Goal: Find specific page/section: Find specific page/section

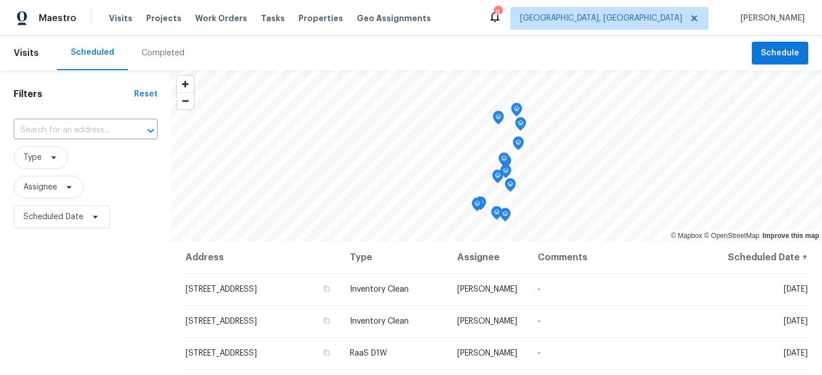
click at [156, 56] on div "Completed" at bounding box center [162, 52] width 43 height 11
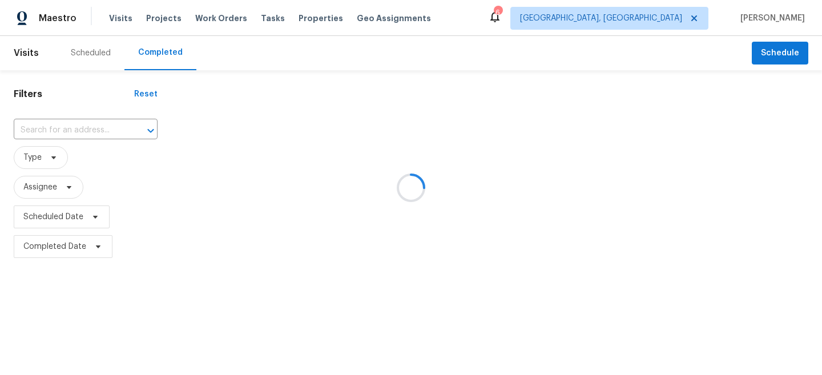
click at [59, 144] on div at bounding box center [411, 187] width 822 height 375
click at [41, 136] on input "text" at bounding box center [70, 131] width 112 height 18
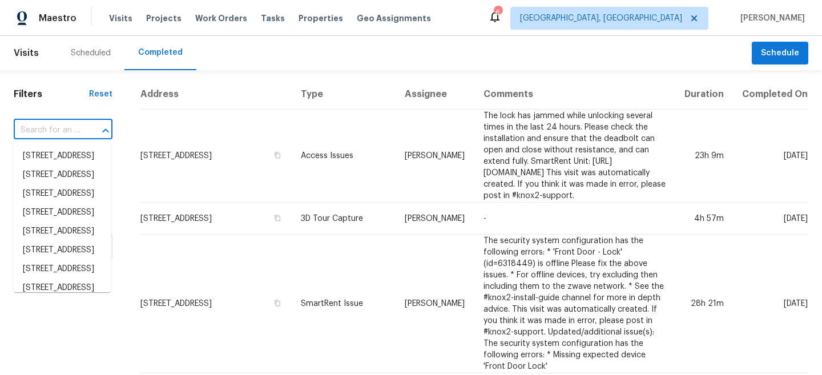
paste input "18159 Woodsdale Ct, Porter, TX 77365"
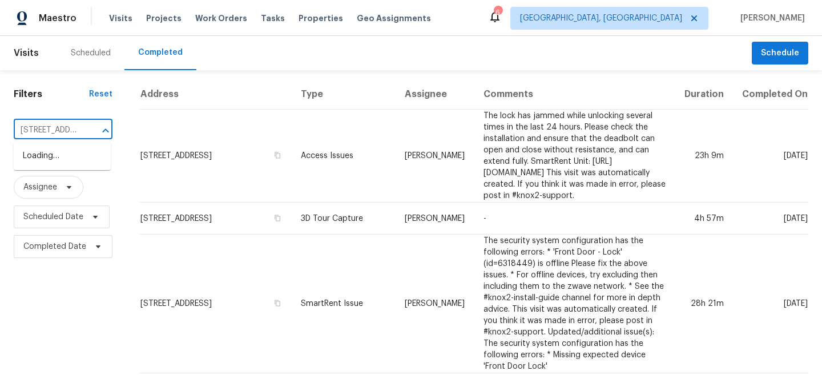
scroll to position [0, 82]
drag, startPoint x: 47, startPoint y: 128, endPoint x: 103, endPoint y: 131, distance: 56.0
click at [103, 131] on div "18159 Woodsdale Ct, Porter, TX 77365 ​" at bounding box center [63, 131] width 99 height 18
type input "18159 Woodsdal"
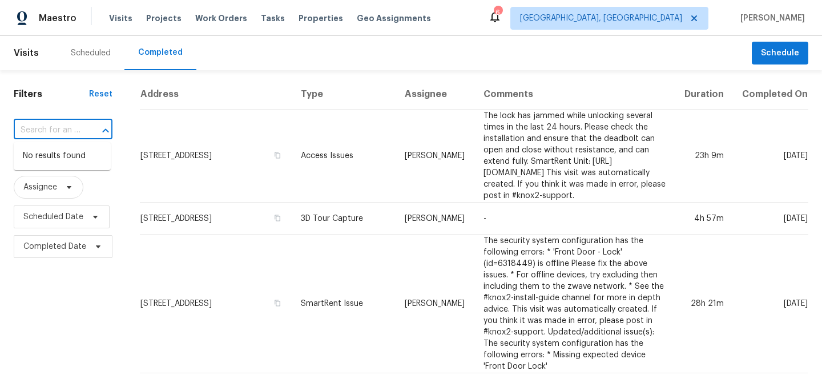
scroll to position [0, 0]
click at [46, 132] on input "text" at bounding box center [47, 131] width 67 height 18
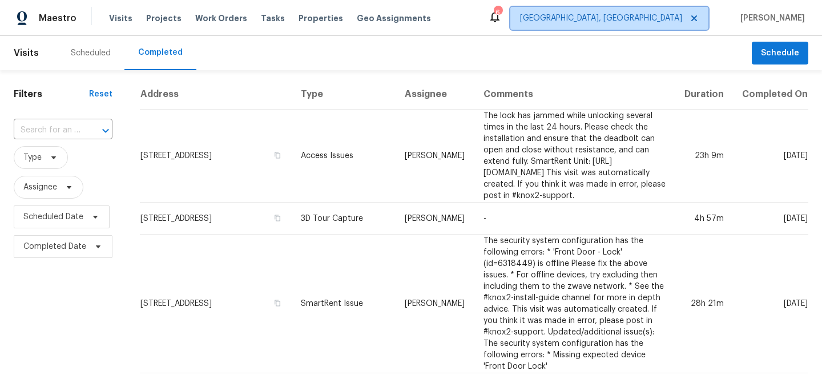
click at [678, 7] on span "[GEOGRAPHIC_DATA], [GEOGRAPHIC_DATA]" at bounding box center [609, 18] width 198 height 23
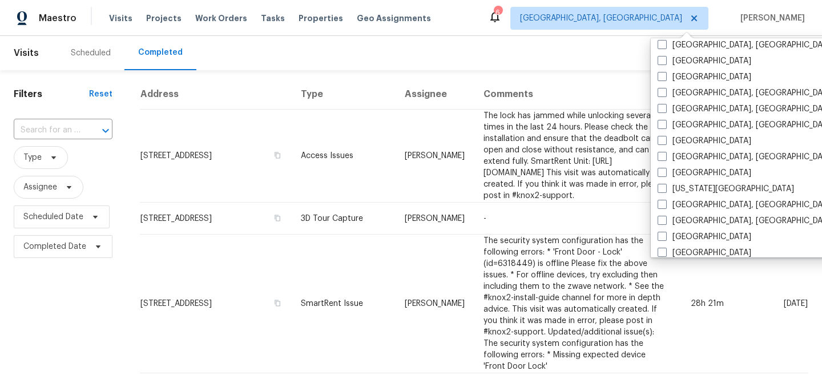
scroll to position [316, 0]
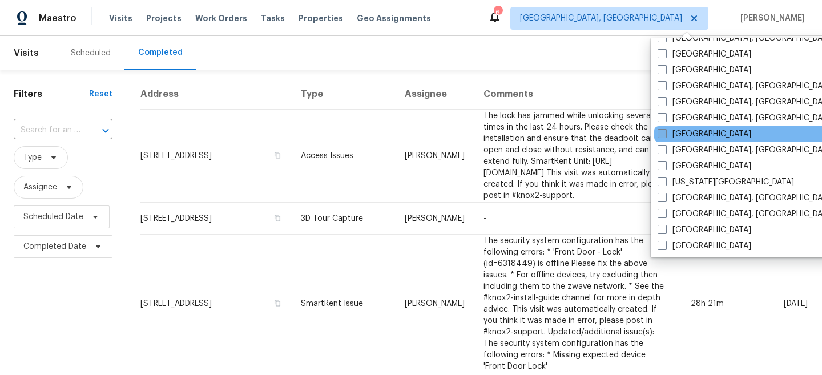
click at [660, 131] on span at bounding box center [661, 133] width 9 height 9
click at [660, 131] on input "Houston" at bounding box center [660, 131] width 7 height 7
checkbox input "true"
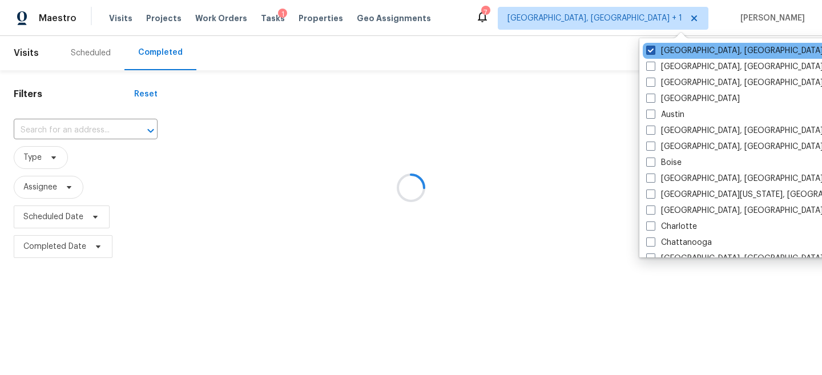
click at [652, 48] on span at bounding box center [650, 50] width 9 height 9
click at [652, 48] on input "[GEOGRAPHIC_DATA], [GEOGRAPHIC_DATA]" at bounding box center [649, 48] width 7 height 7
checkbox input "false"
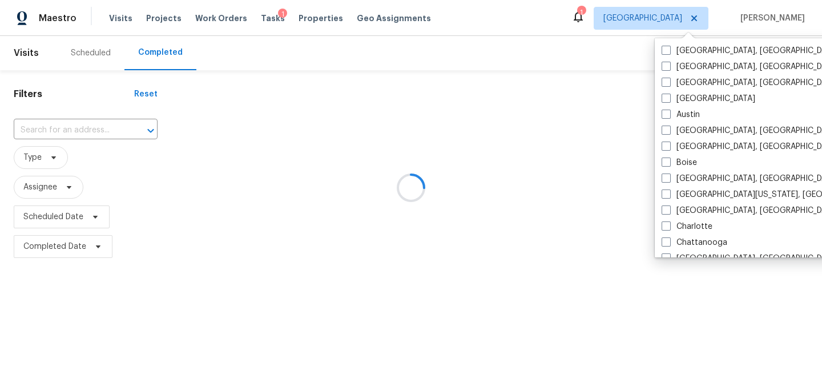
click at [56, 137] on div at bounding box center [411, 187] width 822 height 375
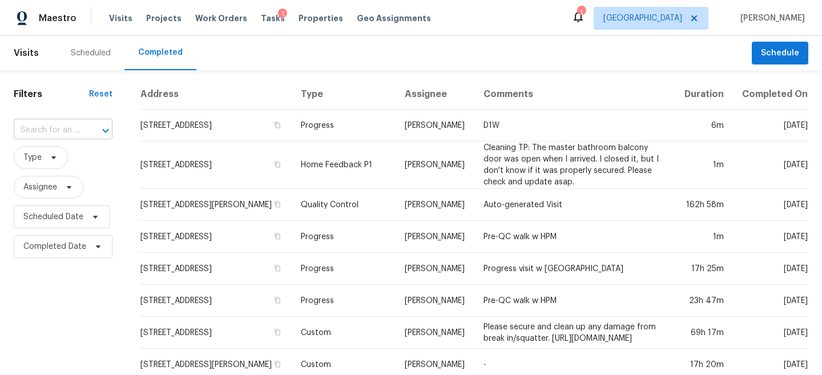
click at [44, 137] on input "text" at bounding box center [47, 131] width 67 height 18
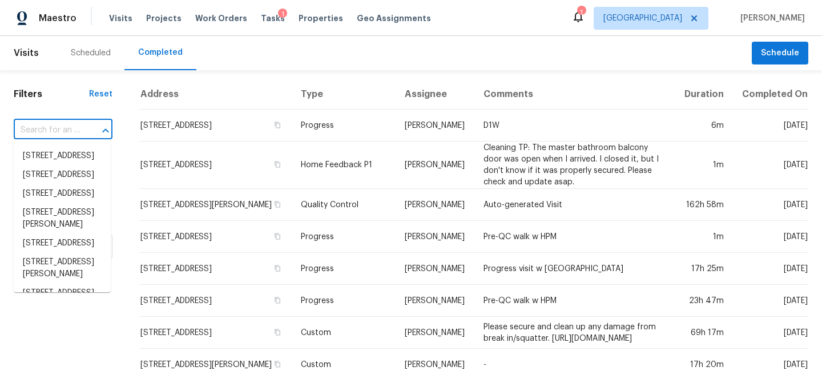
paste input "18159 Woodsdale Ct, Porter, TX 77365"
type input "18159 Woodsdale Ct, Porter, TX 77365"
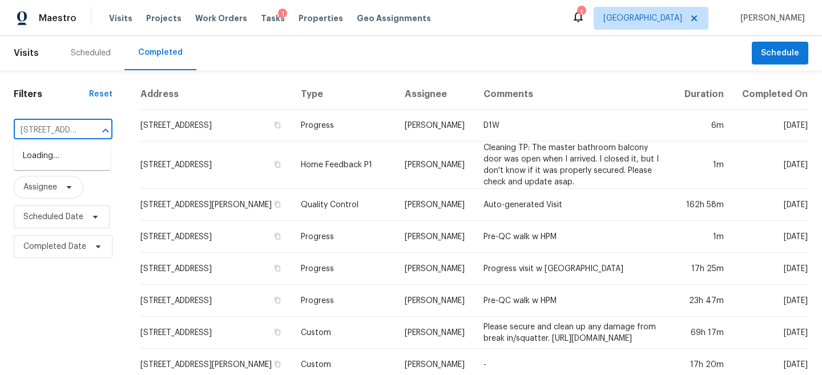
scroll to position [0, 82]
click at [50, 148] on li "18159 Woodsdale Ct, Porter, TX 77365" at bounding box center [62, 162] width 97 height 31
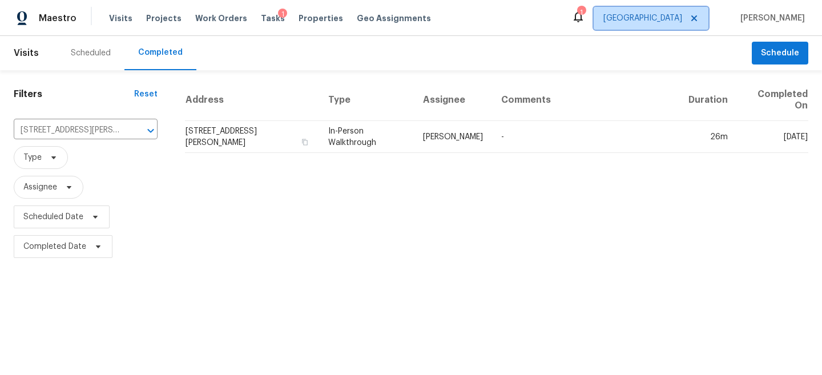
click at [680, 21] on span "Houston" at bounding box center [642, 18] width 79 height 11
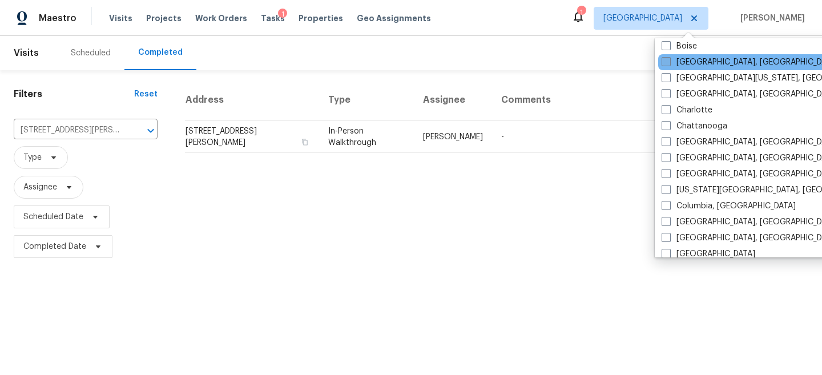
scroll to position [118, 0]
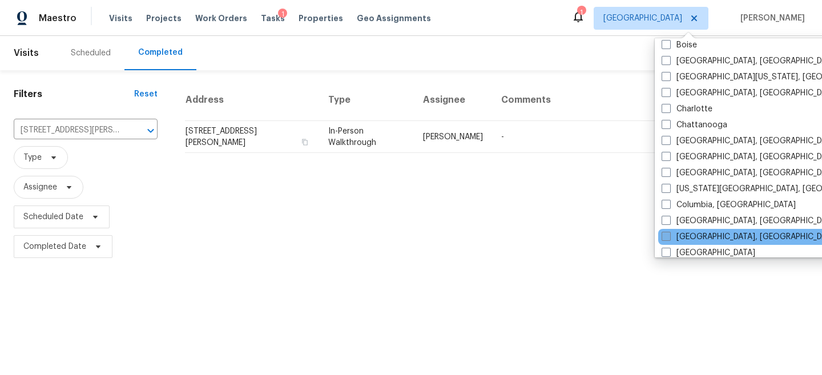
click at [695, 233] on label "Corpus Christi, TX" at bounding box center [749, 236] width 177 height 11
click at [669, 233] on input "Corpus Christi, TX" at bounding box center [664, 234] width 7 height 7
checkbox input "true"
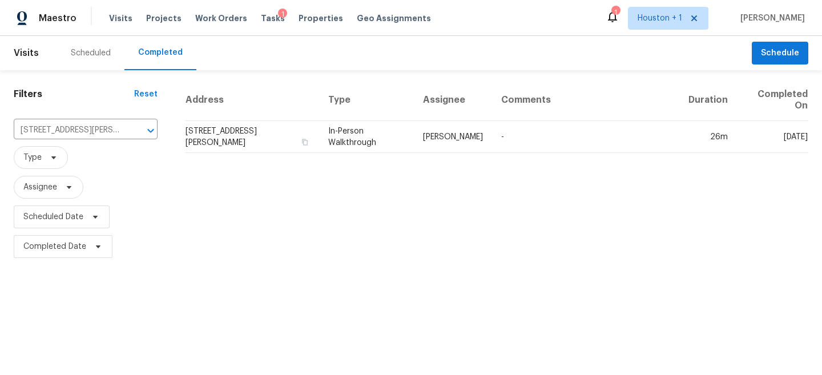
click at [422, 231] on div "Address Type Assignee Comments Duration Completed On 18159 Woodsdale Ct, Porter…" at bounding box center [496, 170] width 650 height 182
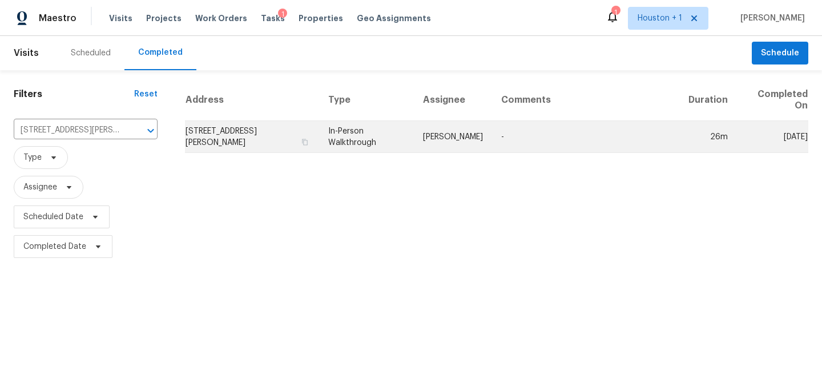
click at [363, 140] on td "In-Person Walkthrough" at bounding box center [366, 137] width 95 height 32
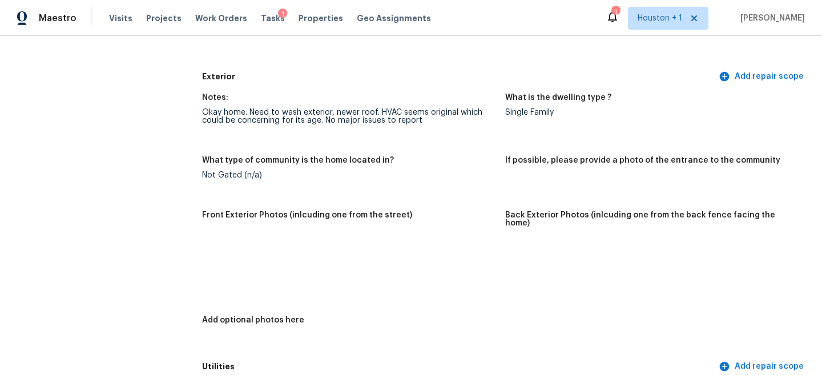
scroll to position [404, 0]
click at [219, 250] on img at bounding box center [222, 250] width 37 height 37
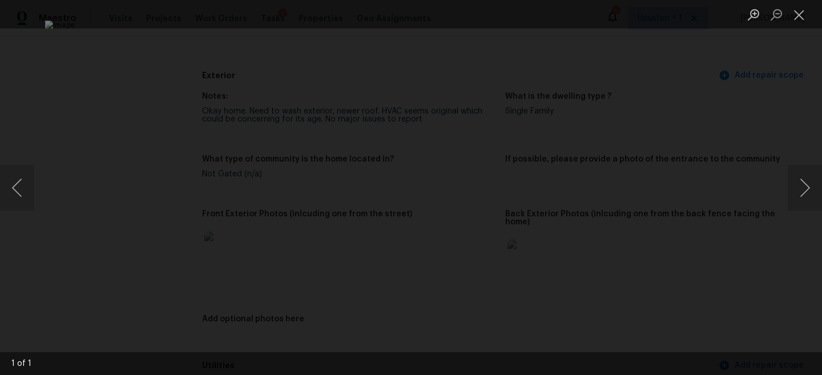
click at [723, 95] on div "Lightbox" at bounding box center [411, 187] width 822 height 375
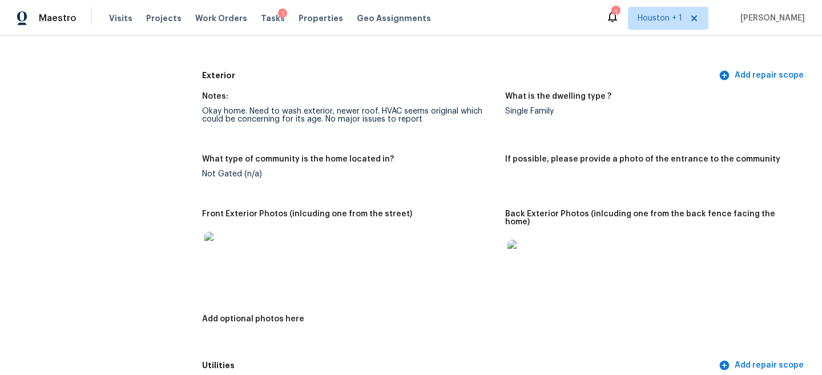
click at [523, 242] on img at bounding box center [525, 258] width 37 height 37
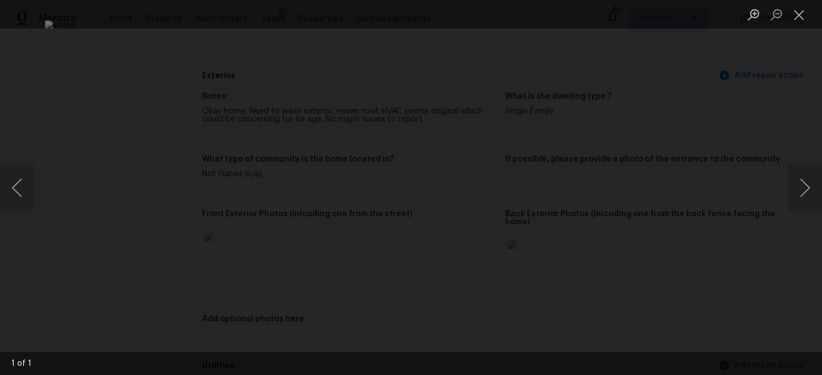
click at [741, 94] on div "Lightbox" at bounding box center [411, 187] width 822 height 375
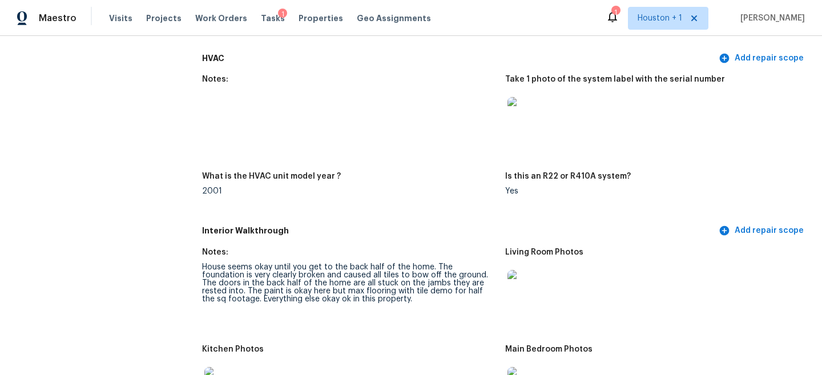
scroll to position [989, 0]
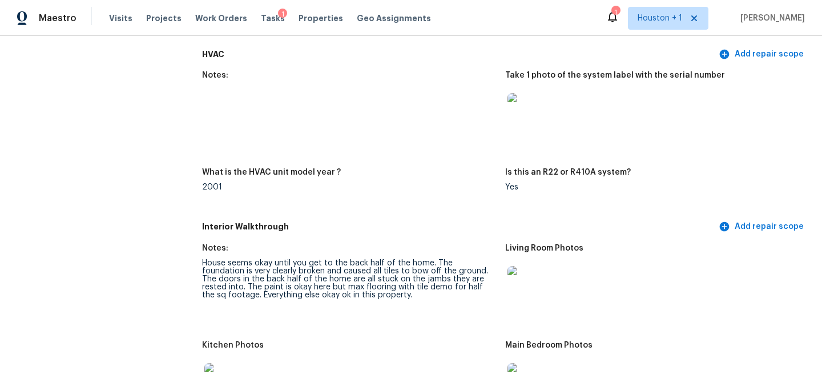
click at [258, 272] on div "House seems okay until you get to the back half of the home. The foundation is …" at bounding box center [349, 279] width 294 height 40
click at [274, 259] on div "House seems okay until you get to the back half of the home. The foundation is …" at bounding box center [349, 279] width 294 height 40
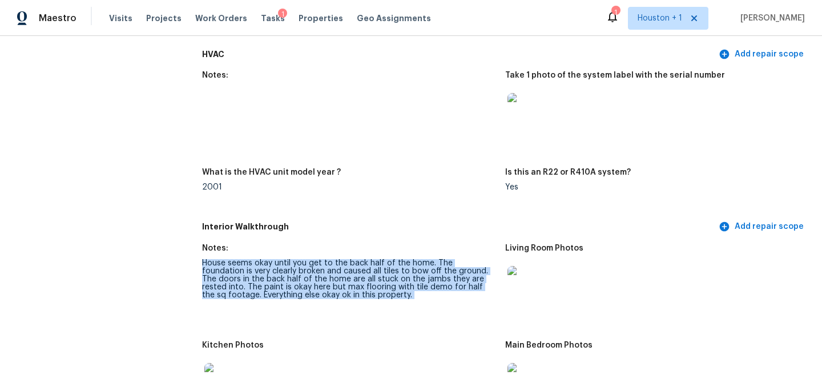
click at [274, 259] on div "House seems okay until you get to the back half of the home. The foundation is …" at bounding box center [349, 279] width 294 height 40
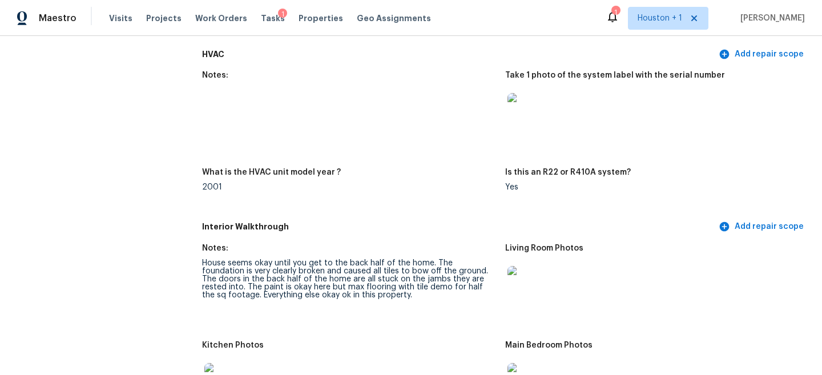
click at [273, 272] on div "House seems okay until you get to the back half of the home. The foundation is …" at bounding box center [349, 279] width 294 height 40
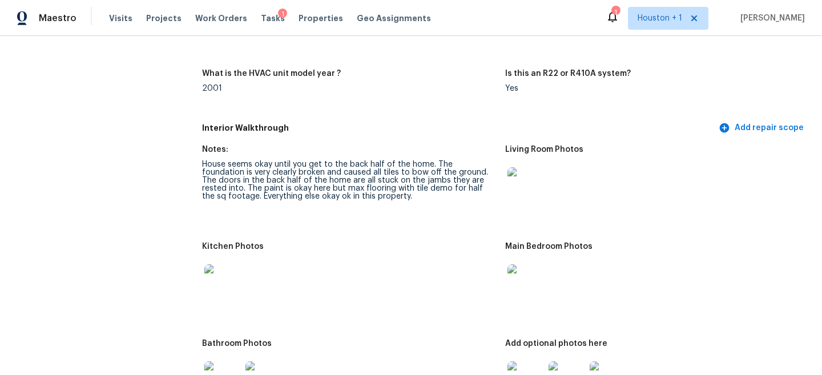
scroll to position [1090, 0]
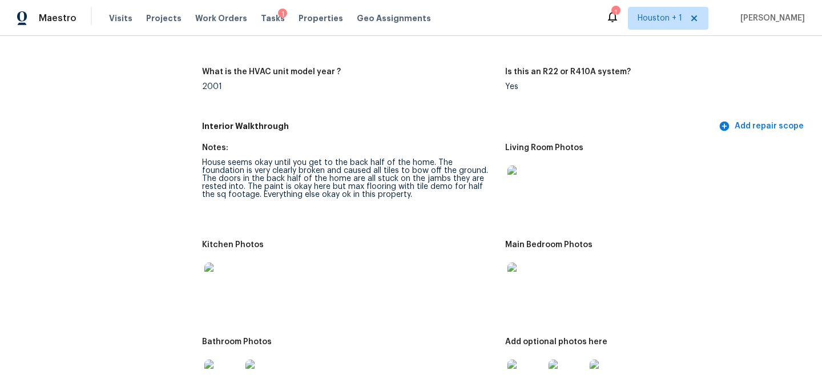
click at [292, 171] on div "House seems okay until you get to the back half of the home. The foundation is …" at bounding box center [349, 179] width 294 height 40
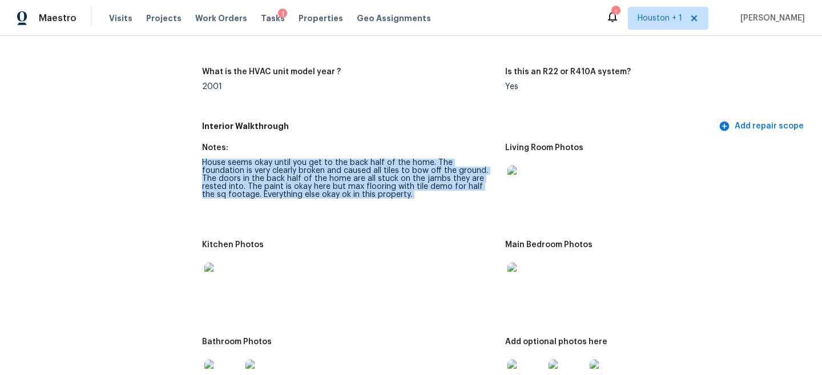
click at [292, 171] on div "House seems okay until you get to the back half of the home. The foundation is …" at bounding box center [349, 179] width 294 height 40
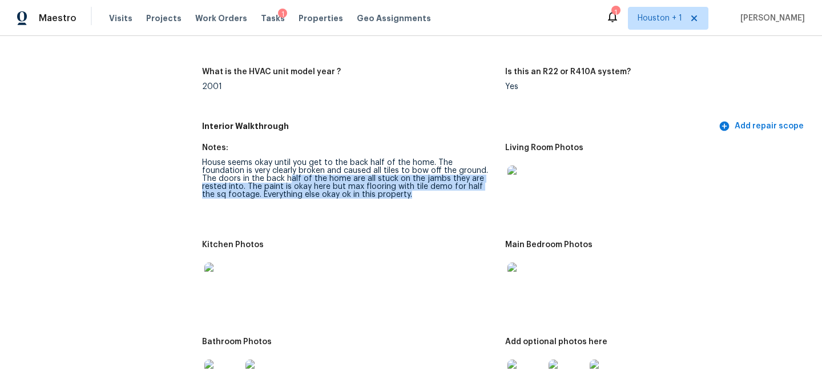
drag, startPoint x: 240, startPoint y: 168, endPoint x: 347, endPoint y: 197, distance: 110.6
click at [347, 197] on figure "Notes: House seems okay until you get to the back half of the home. The foundat…" at bounding box center [353, 185] width 303 height 83
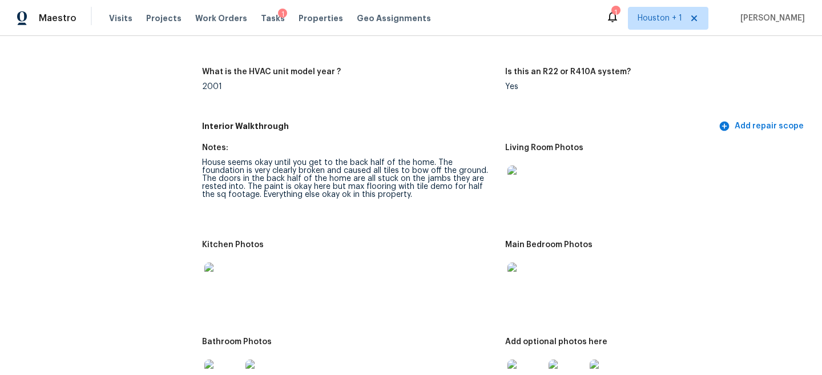
click at [300, 173] on div "House seems okay until you get to the back half of the home. The foundation is …" at bounding box center [349, 179] width 294 height 40
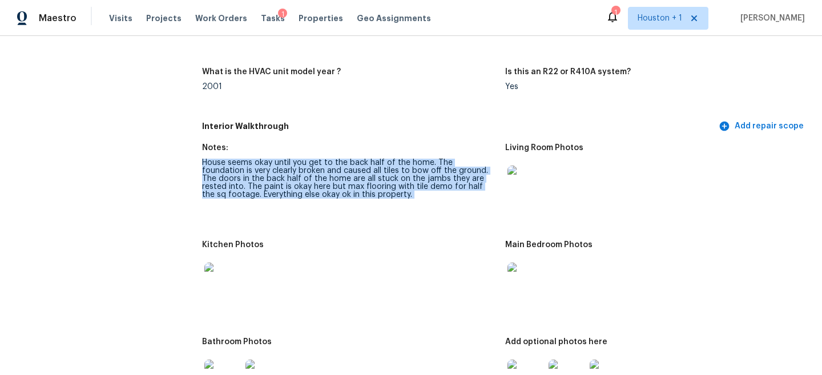
click at [300, 173] on div "House seems okay until you get to the back half of the home. The foundation is …" at bounding box center [349, 179] width 294 height 40
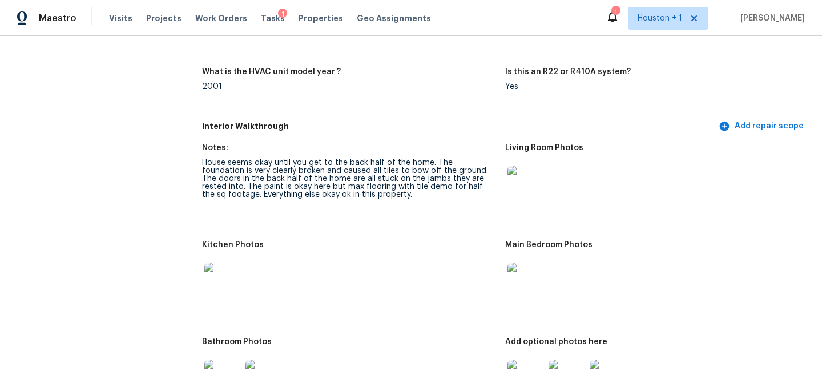
click at [334, 159] on div "House seems okay until you get to the back half of the home. The foundation is …" at bounding box center [349, 179] width 294 height 40
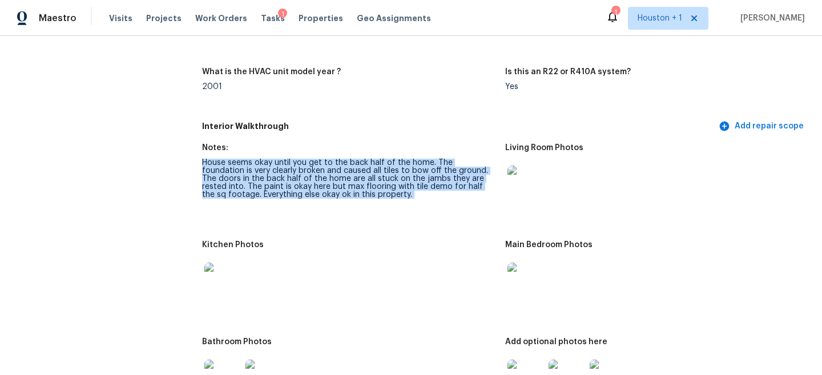
click at [334, 159] on div "House seems okay until you get to the back half of the home. The foundation is …" at bounding box center [349, 179] width 294 height 40
click at [312, 170] on div "House seems okay until you get to the back half of the home. The foundation is …" at bounding box center [349, 179] width 294 height 40
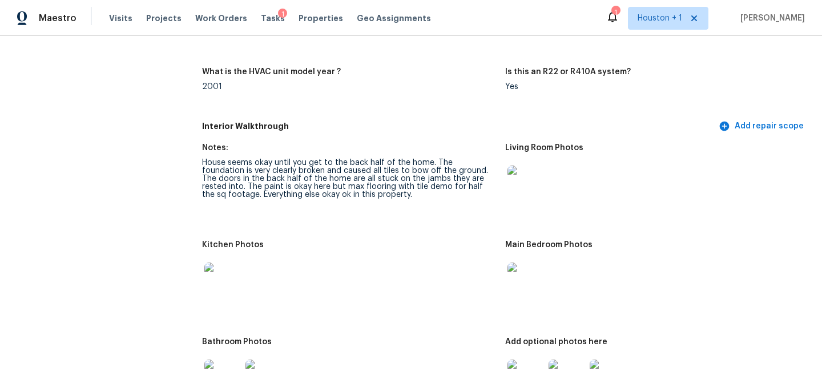
click at [536, 167] on img at bounding box center [525, 183] width 37 height 37
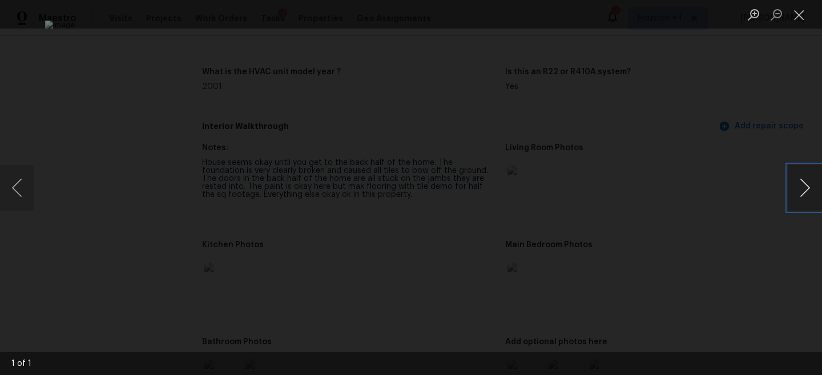
click at [799, 194] on button "Next image" at bounding box center [804, 188] width 34 height 46
click at [804, 216] on div "Lightbox" at bounding box center [411, 187] width 822 height 375
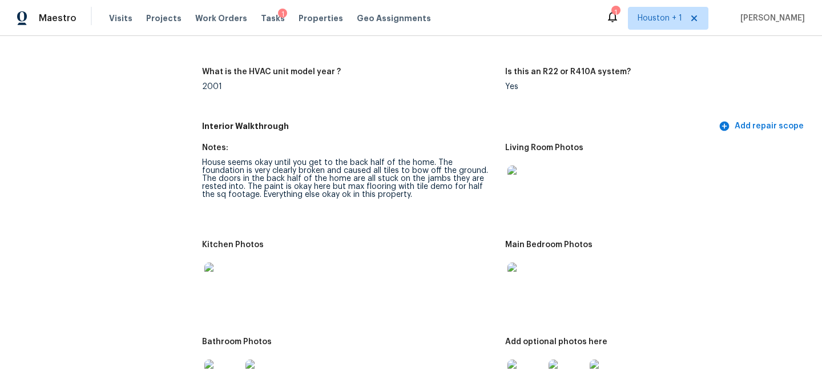
click at [755, 159] on div at bounding box center [652, 184] width 294 height 50
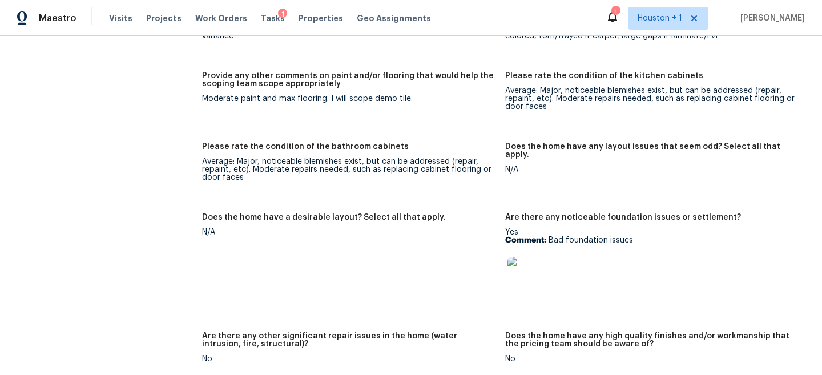
scroll to position [1728, 0]
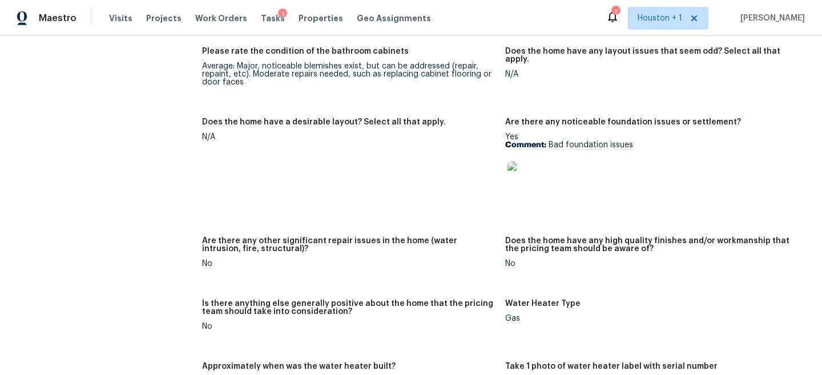
click at [521, 173] on img at bounding box center [525, 179] width 37 height 37
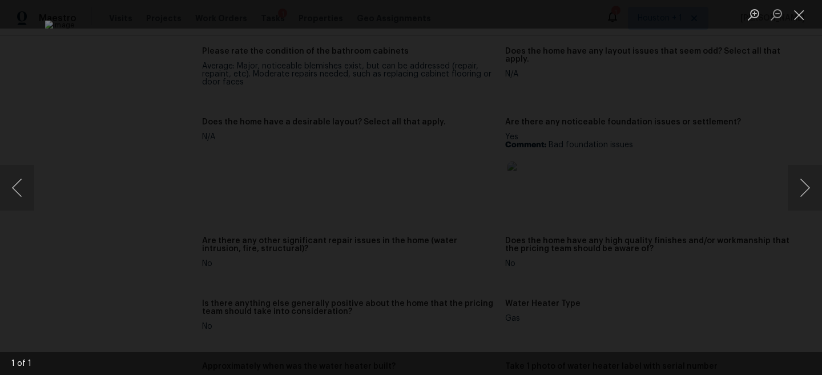
click at [739, 124] on div "Lightbox" at bounding box center [411, 187] width 822 height 375
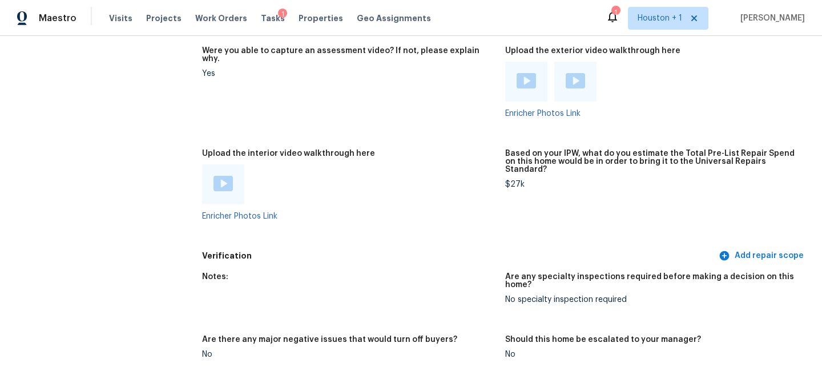
scroll to position [2078, 0]
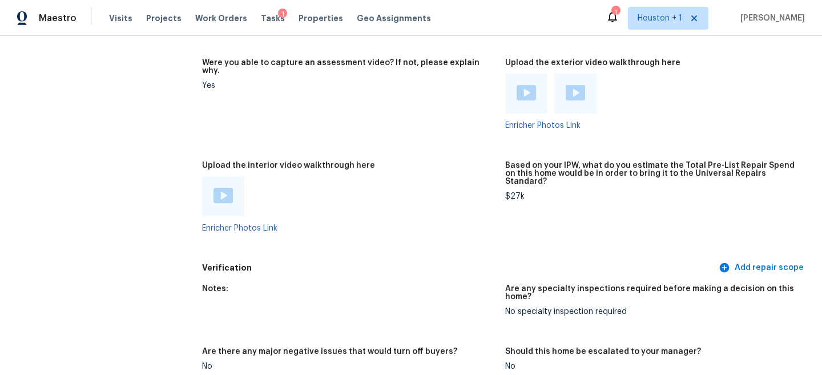
click at [527, 85] on img at bounding box center [525, 92] width 19 height 15
click at [583, 85] on img at bounding box center [574, 92] width 19 height 15
click at [226, 188] on img at bounding box center [222, 195] width 19 height 15
click at [221, 188] on img at bounding box center [222, 195] width 19 height 15
click at [579, 85] on img at bounding box center [574, 92] width 19 height 15
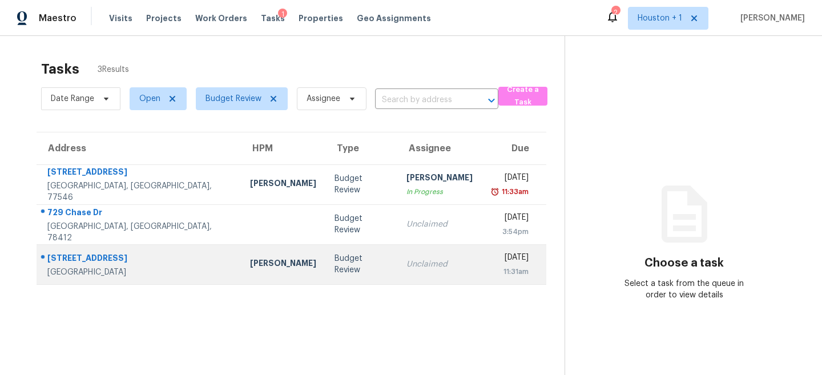
click at [334, 260] on div "Budget Review" at bounding box center [361, 264] width 54 height 23
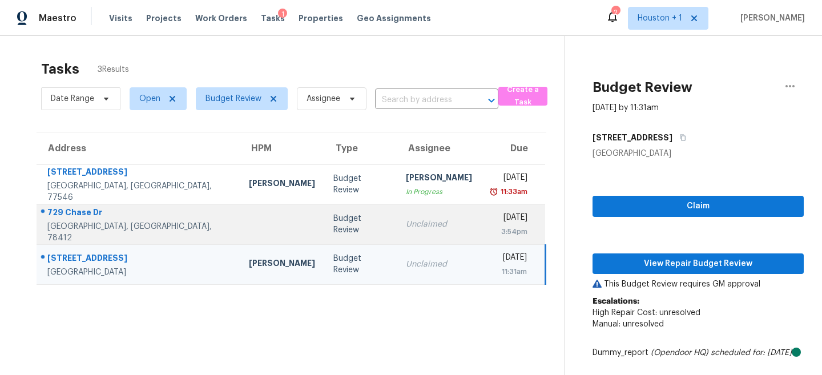
click at [406, 225] on div "Unclaimed" at bounding box center [439, 224] width 66 height 11
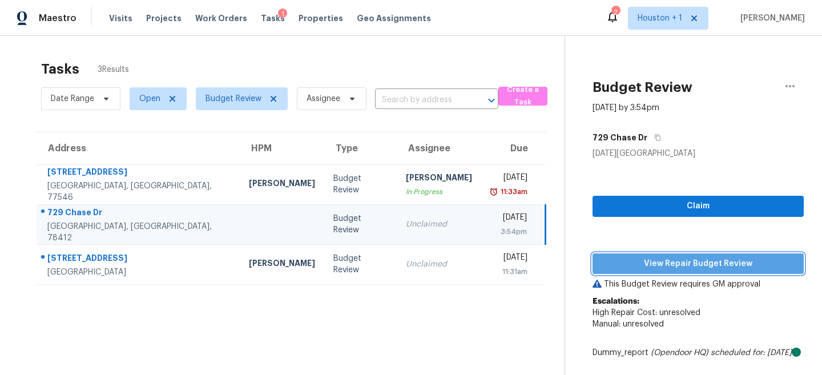
click at [655, 258] on span "View Repair Budget Review" at bounding box center [697, 264] width 193 height 14
